Goal: Check status: Check status

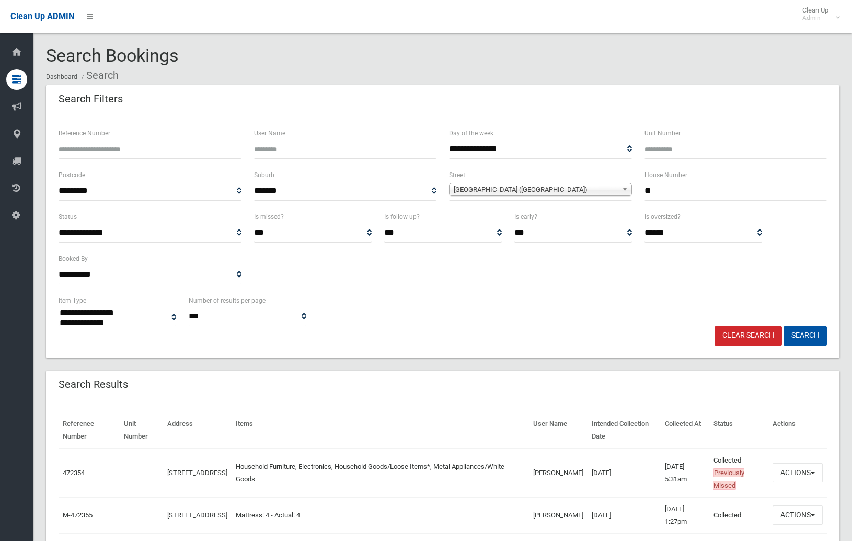
select select
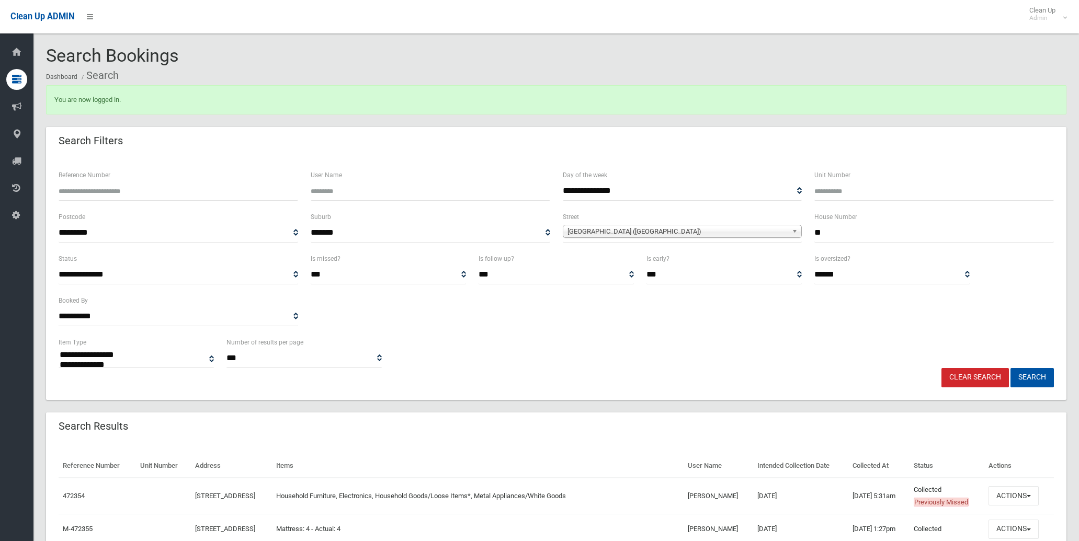
select select
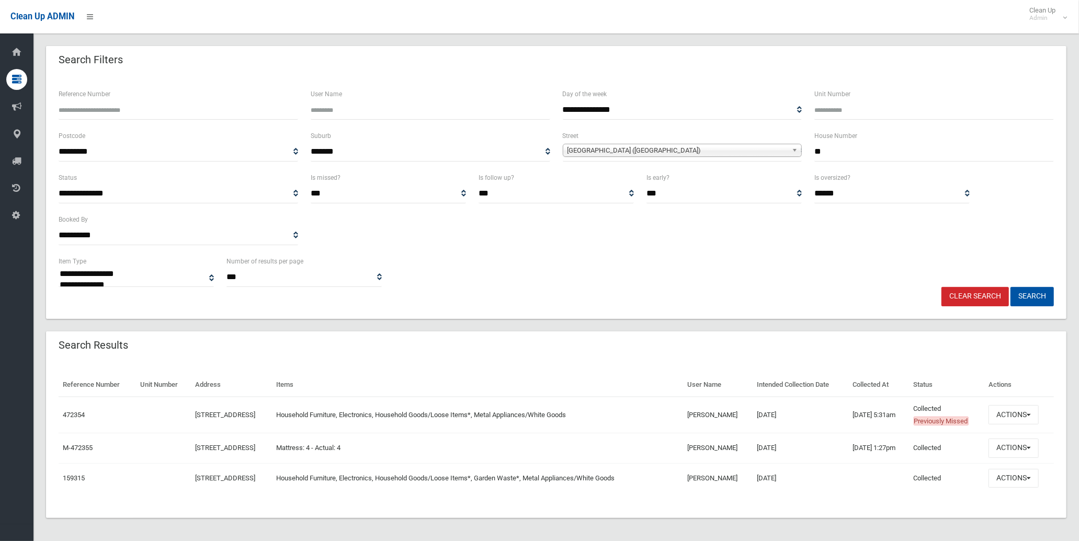
scroll to position [83, 0]
click at [964, 291] on link "Clear Search" at bounding box center [974, 294] width 67 height 19
click at [100, 103] on input "Reference Number" at bounding box center [178, 108] width 239 height 19
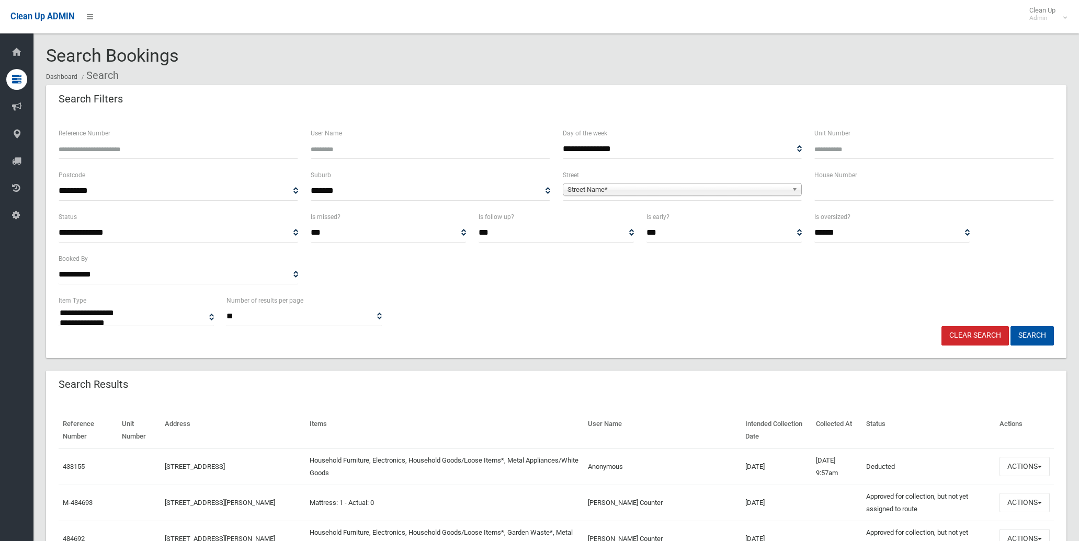
select select
click at [132, 154] on input "Reference Number" at bounding box center [178, 149] width 239 height 19
type input "******"
click at [1010, 326] on button "Search" at bounding box center [1031, 335] width 43 height 19
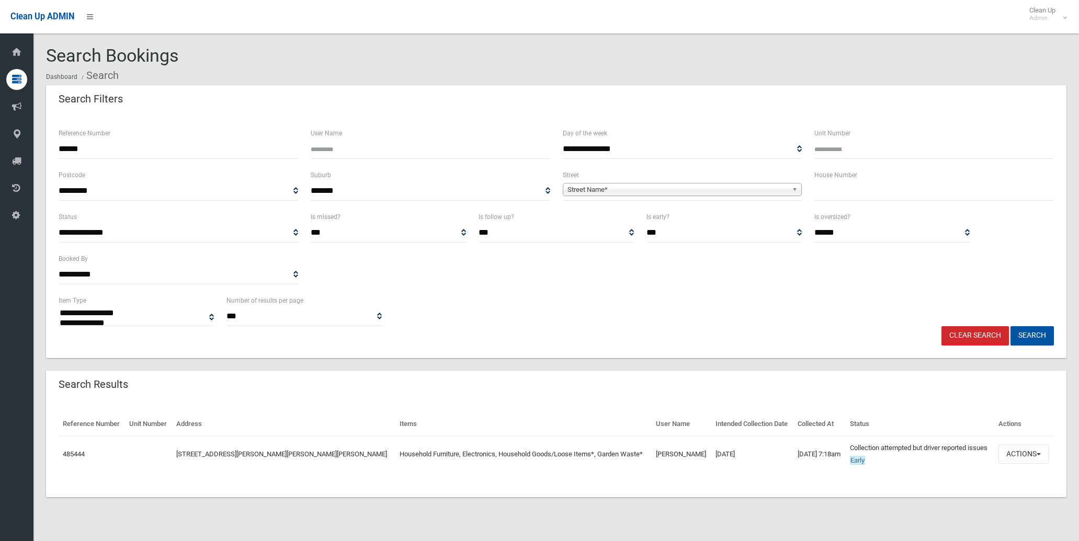
select select
click at [1030, 456] on button "Actions" at bounding box center [1023, 453] width 50 height 19
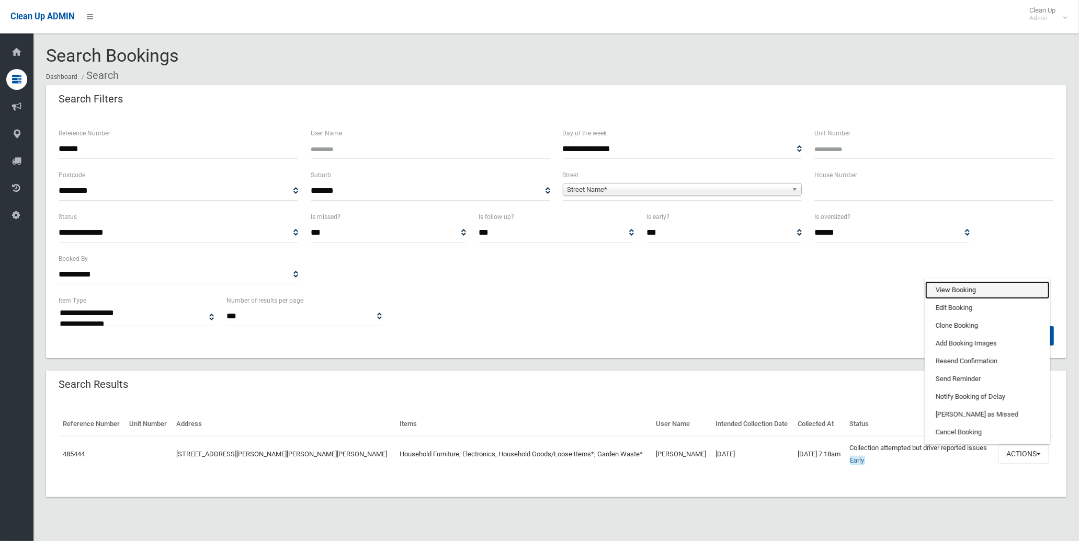
click at [975, 284] on link "View Booking" at bounding box center [987, 290] width 124 height 18
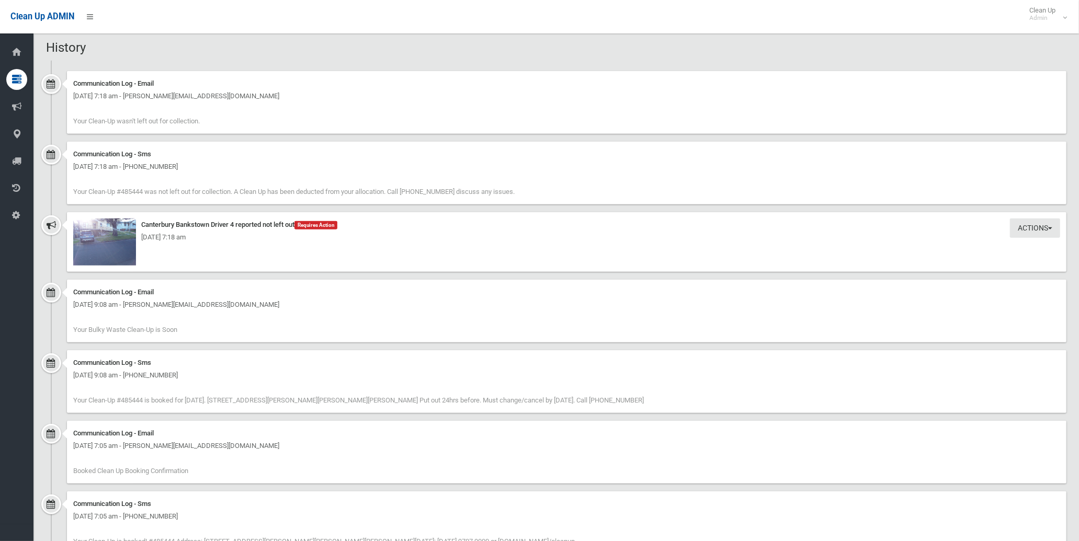
scroll to position [697, 0]
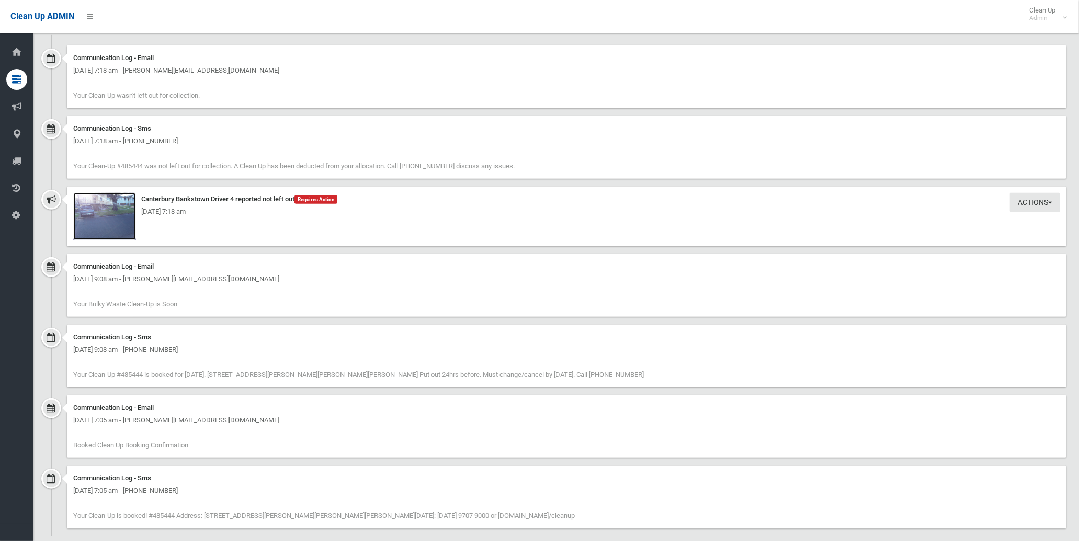
click at [111, 223] on img at bounding box center [104, 216] width 63 height 47
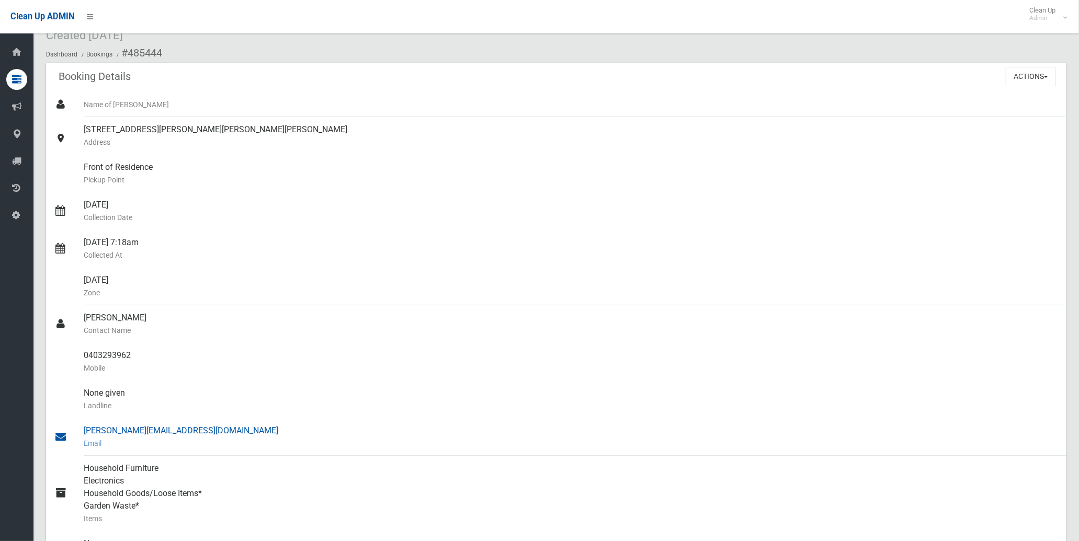
scroll to position [0, 0]
